Goal: Check status: Check status

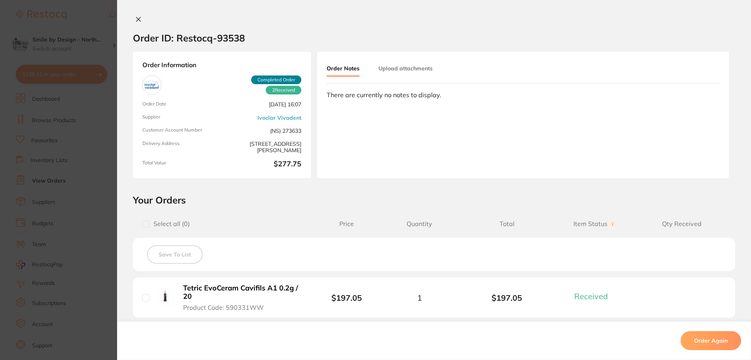
drag, startPoint x: 0, startPoint y: 0, endPoint x: 67, endPoint y: 120, distance: 137.8
click at [67, 120] on section "Order ID: Restocq- 93538 Order Information 2 Received Completed Order Order Dat…" at bounding box center [375, 180] width 751 height 360
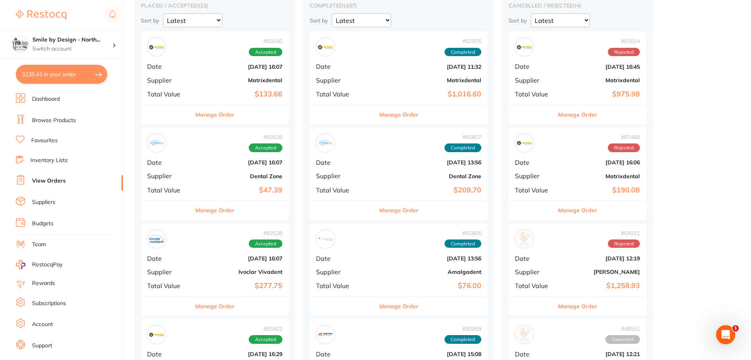
click at [219, 116] on button "Manage Order" at bounding box center [214, 114] width 39 height 19
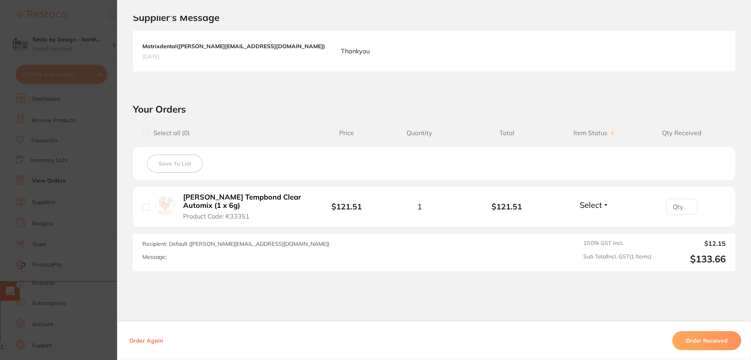
scroll to position [219, 0]
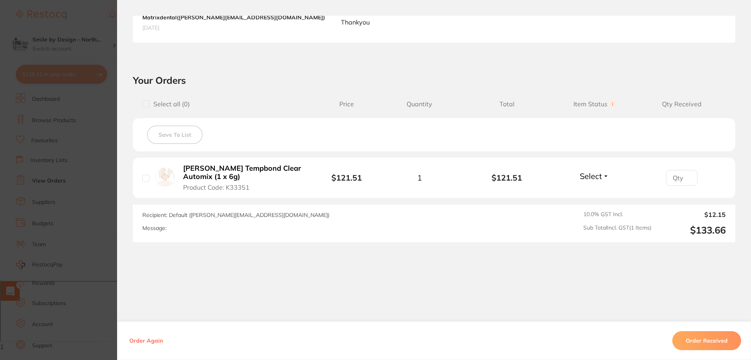
click at [711, 340] on button "Order Received" at bounding box center [707, 341] width 69 height 19
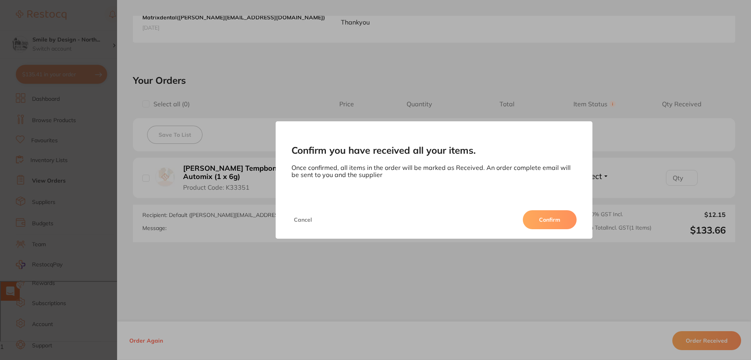
click at [560, 223] on button "Confirm" at bounding box center [550, 219] width 54 height 19
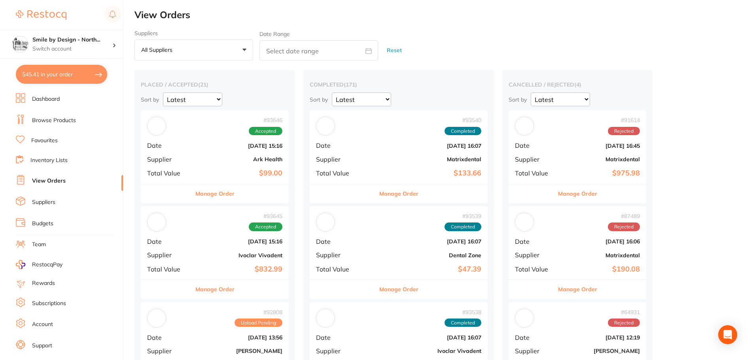
click at [90, 78] on button "$45.41 in your order" at bounding box center [61, 74] width 91 height 19
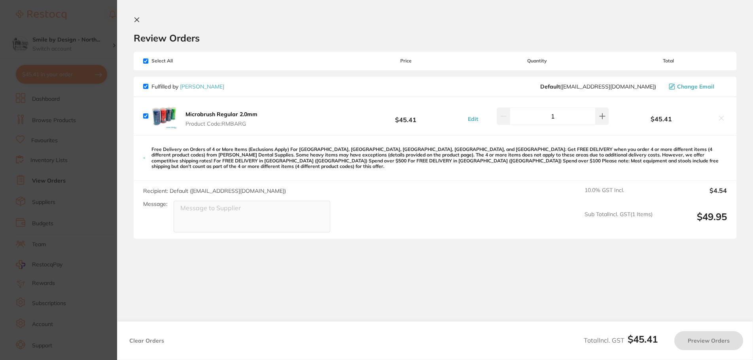
checkbox input "true"
click at [56, 185] on section "Update RRP Set your pre negotiated price for this item. Item Agreed RRP (excl. …" at bounding box center [376, 180] width 753 height 360
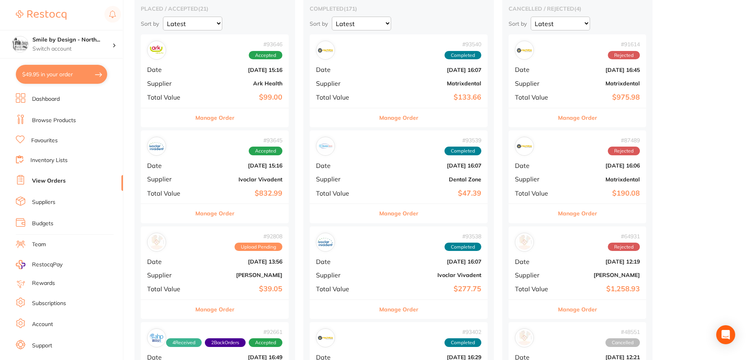
scroll to position [80, 0]
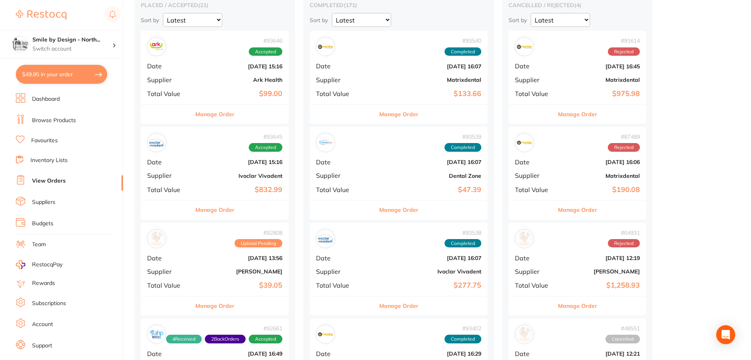
click at [211, 117] on button "Manage Order" at bounding box center [214, 114] width 39 height 19
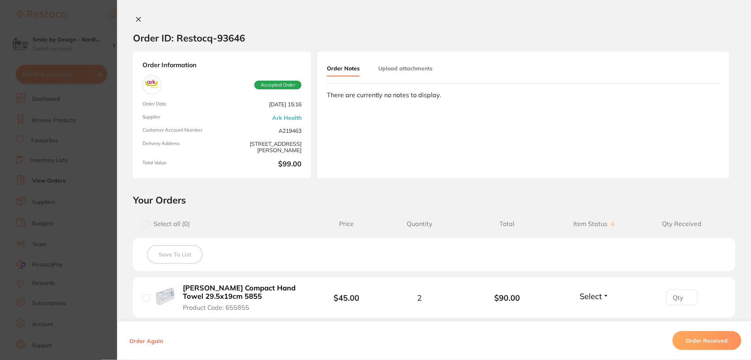
scroll to position [119, 0]
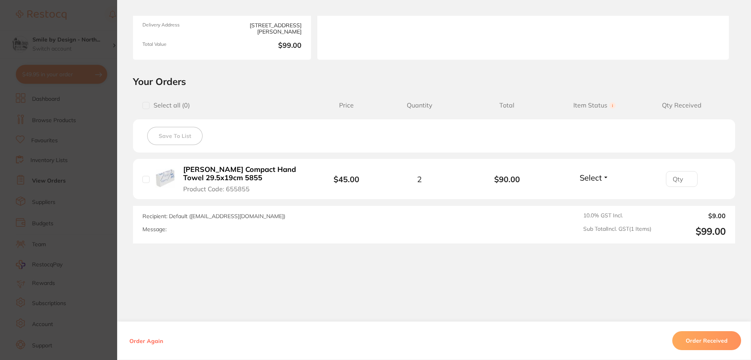
click at [66, 211] on section "Order ID: Restocq- 93646 Order Information Accepted Order Order Date [DATE] 15:…" at bounding box center [375, 180] width 751 height 360
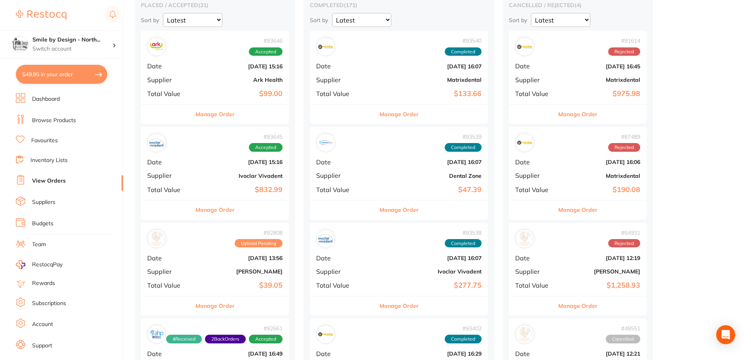
click at [221, 210] on button "Manage Order" at bounding box center [214, 210] width 39 height 19
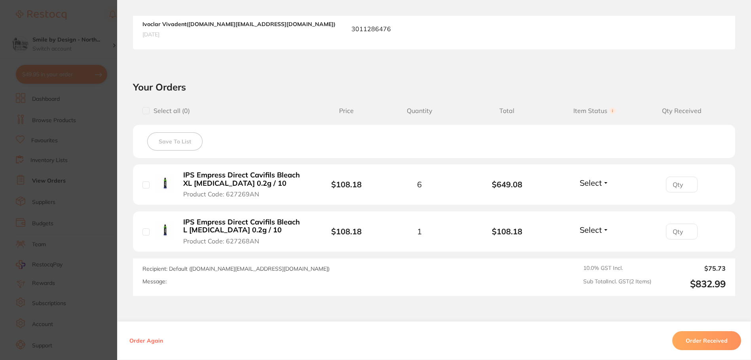
scroll to position [266, 0]
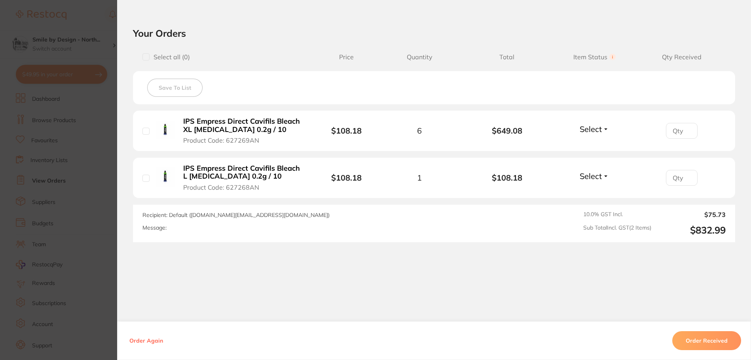
click at [45, 191] on section "Order ID: Restocq- 93645 Order Information Accepted Order Order Date [DATE] 15:…" at bounding box center [375, 180] width 751 height 360
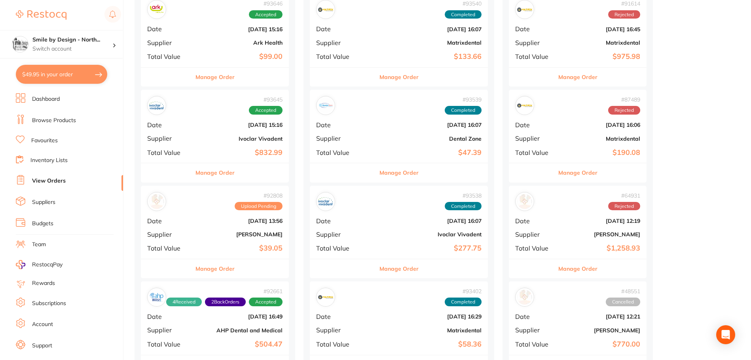
scroll to position [159, 0]
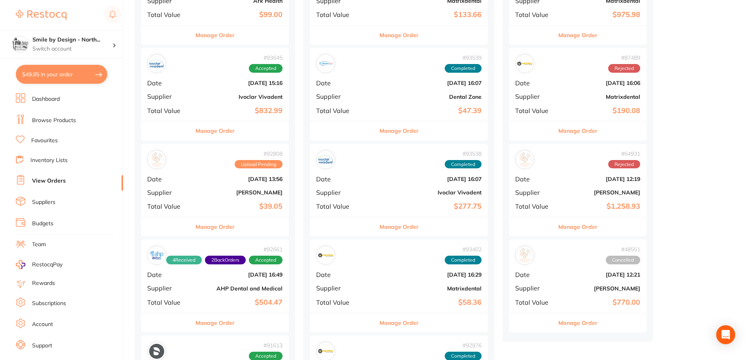
click at [231, 227] on button "Manage Order" at bounding box center [214, 227] width 39 height 19
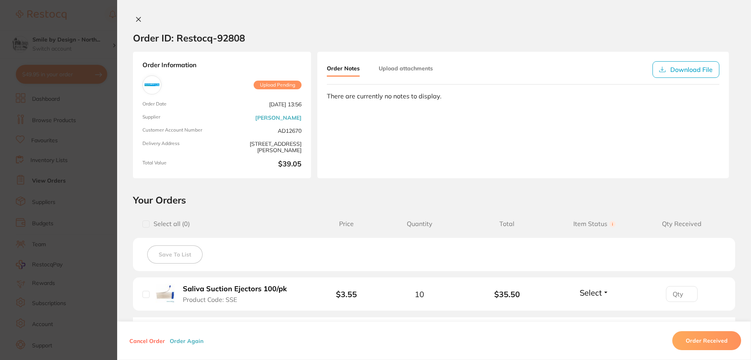
scroll to position [113, 0]
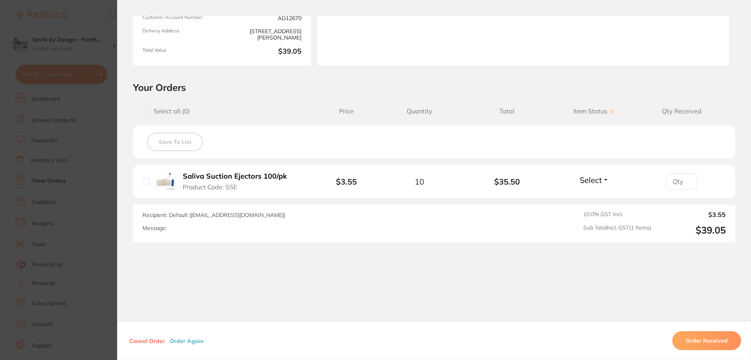
click at [40, 212] on section "Order ID: Restocq- 92808 Order Information Upload Pending Order Date [DATE] 13:…" at bounding box center [375, 180] width 751 height 360
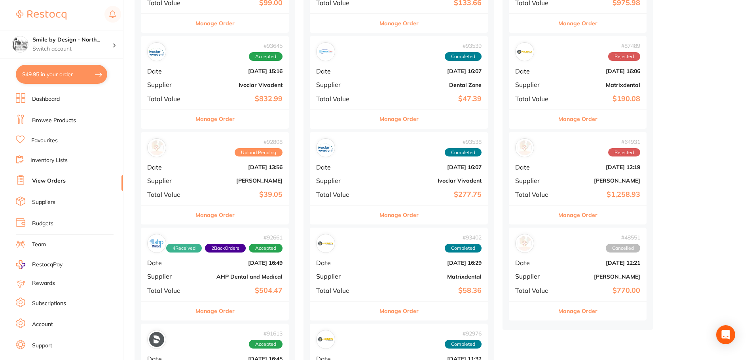
scroll to position [277, 0]
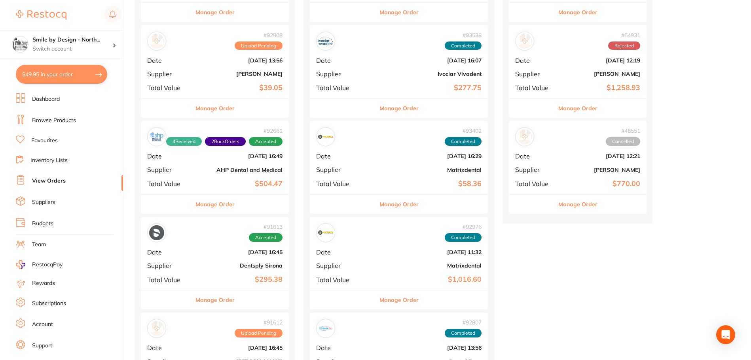
click at [219, 210] on button "Manage Order" at bounding box center [214, 204] width 39 height 19
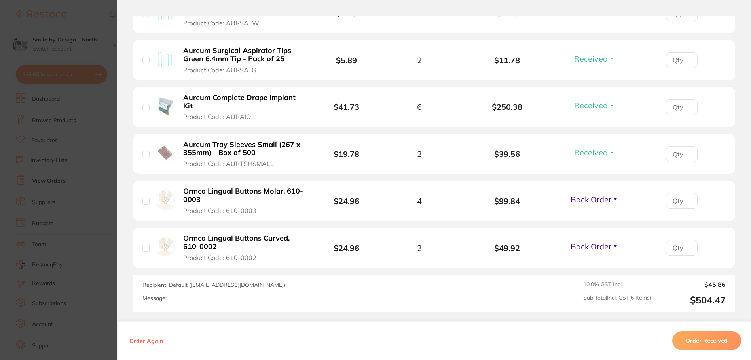
scroll to position [396, 0]
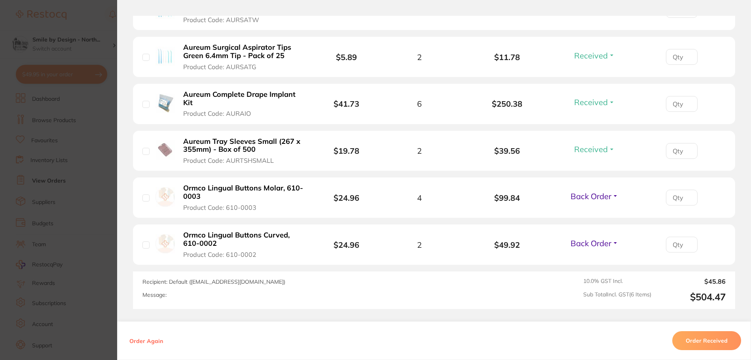
click at [51, 205] on section "Order ID: Restocq- 92661 Order Information 4 Received 2 Back Orders Accepted Or…" at bounding box center [375, 180] width 751 height 360
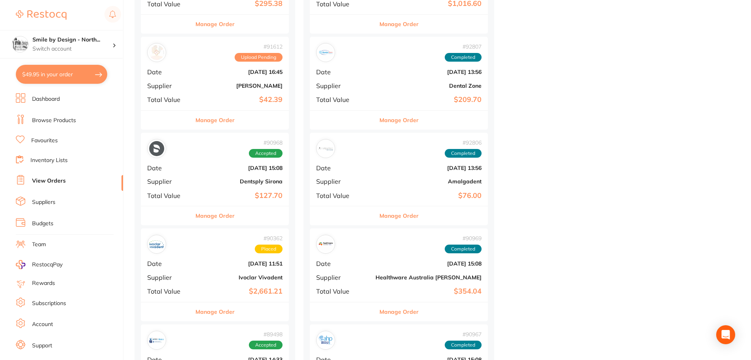
scroll to position [554, 0]
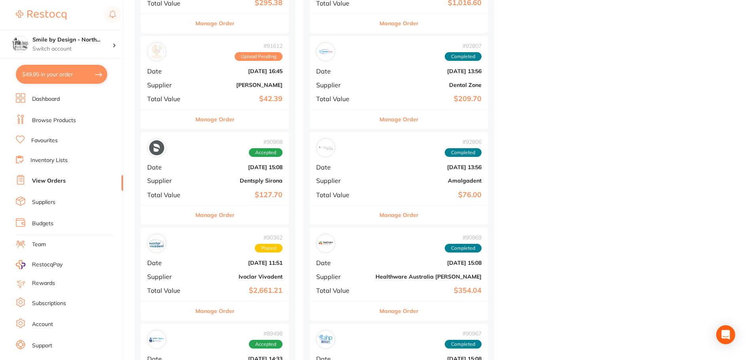
click at [221, 220] on button "Manage Order" at bounding box center [214, 215] width 39 height 19
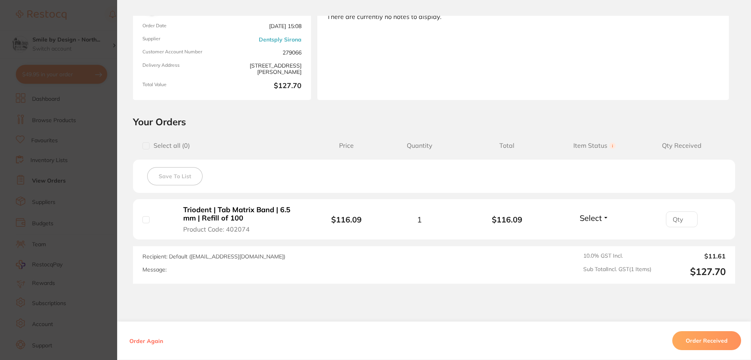
scroll to position [120, 0]
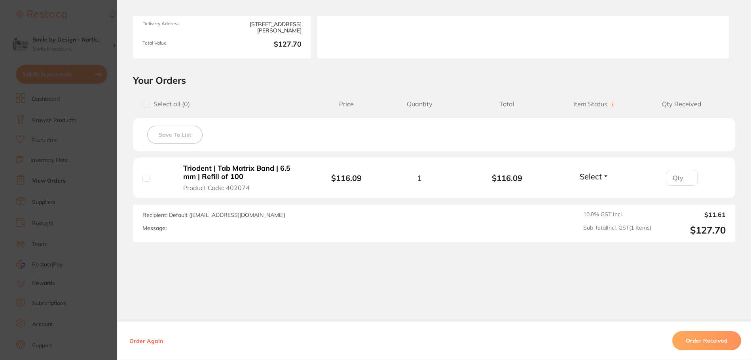
click at [52, 202] on section "Order ID: Restocq- 90968 Order Information Accepted Order Order Date [DATE] 15:…" at bounding box center [375, 180] width 751 height 360
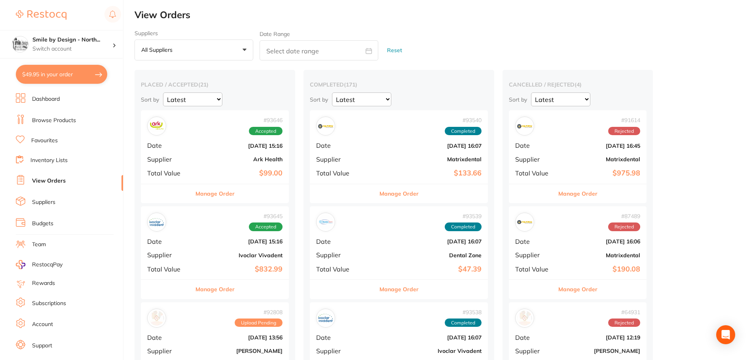
click at [73, 75] on button "$49.95 in your order" at bounding box center [61, 74] width 91 height 19
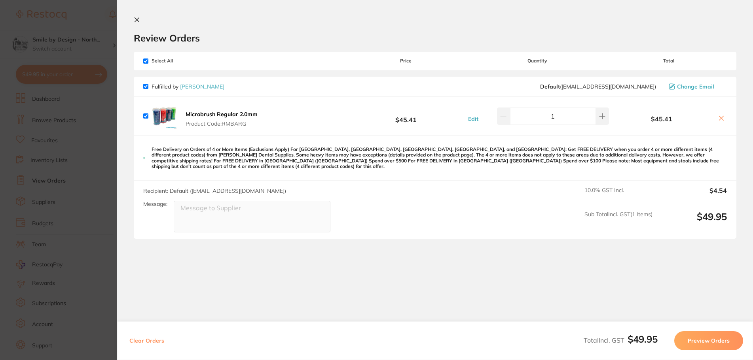
click at [77, 133] on section "Update RRP Set your pre negotiated price for this item. Item Agreed RRP (excl. …" at bounding box center [376, 180] width 753 height 360
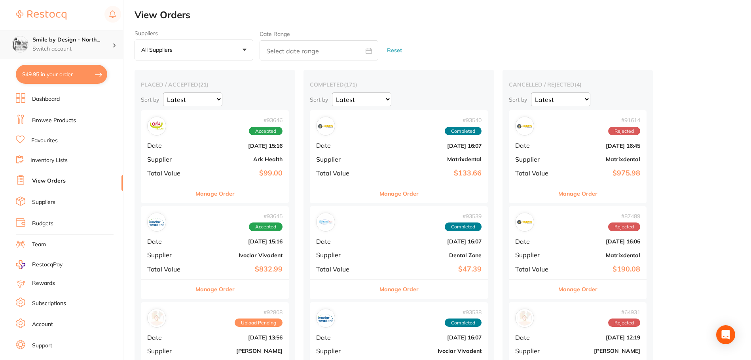
click at [91, 43] on h4 "Smile by Design - North..." at bounding box center [72, 40] width 80 height 8
click at [104, 138] on li "Favourites" at bounding box center [69, 141] width 107 height 10
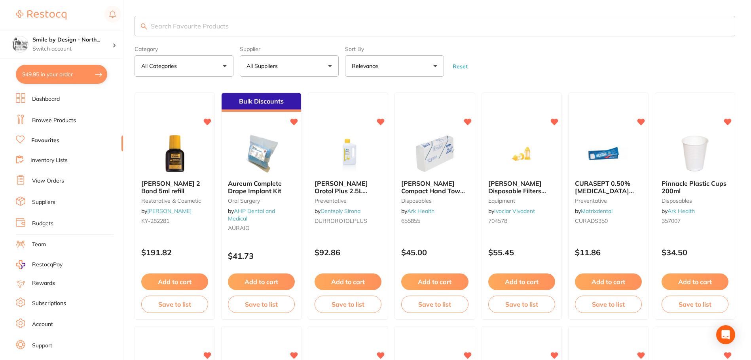
click at [66, 117] on link "Browse Products" at bounding box center [54, 121] width 44 height 8
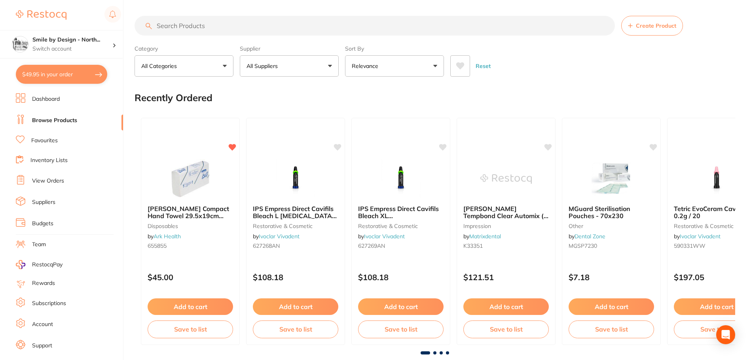
click at [59, 183] on link "View Orders" at bounding box center [48, 181] width 32 height 8
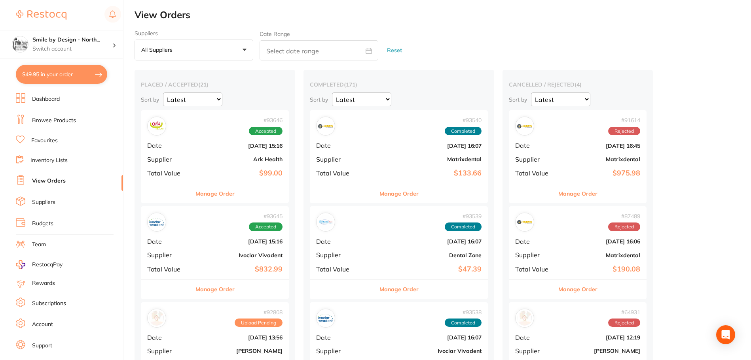
click at [231, 200] on button "Manage Order" at bounding box center [214, 193] width 39 height 19
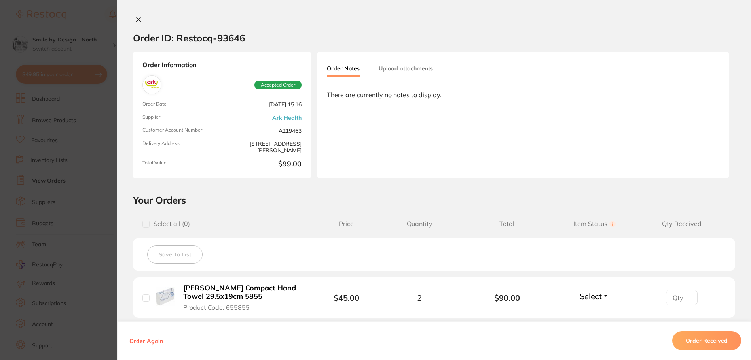
scroll to position [119, 0]
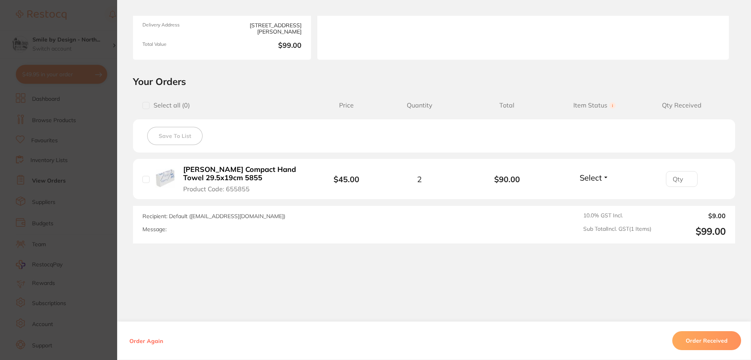
click at [103, 227] on section "Order ID: Restocq- 93646 Order Information Accepted Order Order Date [DATE] 15:…" at bounding box center [375, 180] width 751 height 360
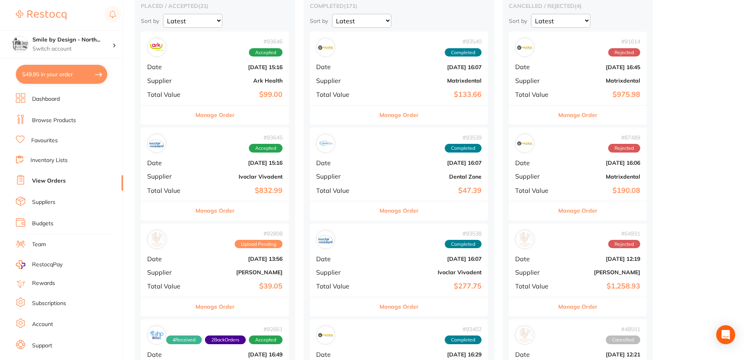
scroll to position [79, 0]
click at [219, 211] on button "Manage Order" at bounding box center [214, 210] width 39 height 19
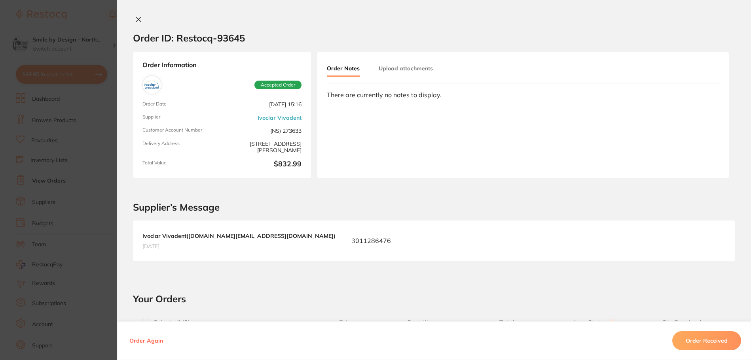
drag, startPoint x: 55, startPoint y: 235, endPoint x: 67, endPoint y: 230, distance: 12.9
click at [57, 235] on section "Order ID: Restocq- 93645 Order Information Accepted Order Order Date [DATE] 15:…" at bounding box center [375, 180] width 751 height 360
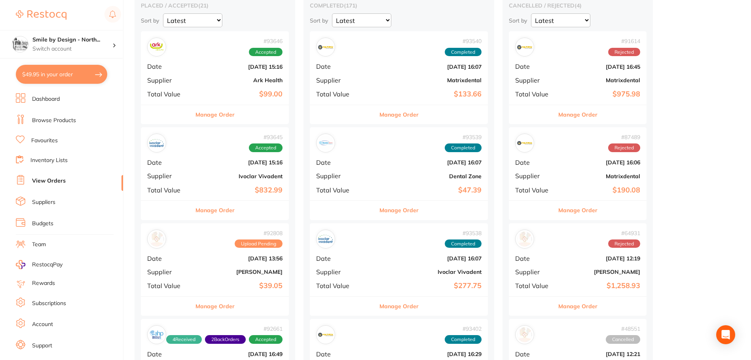
scroll to position [13, 0]
